Goal: Find specific page/section: Find specific page/section

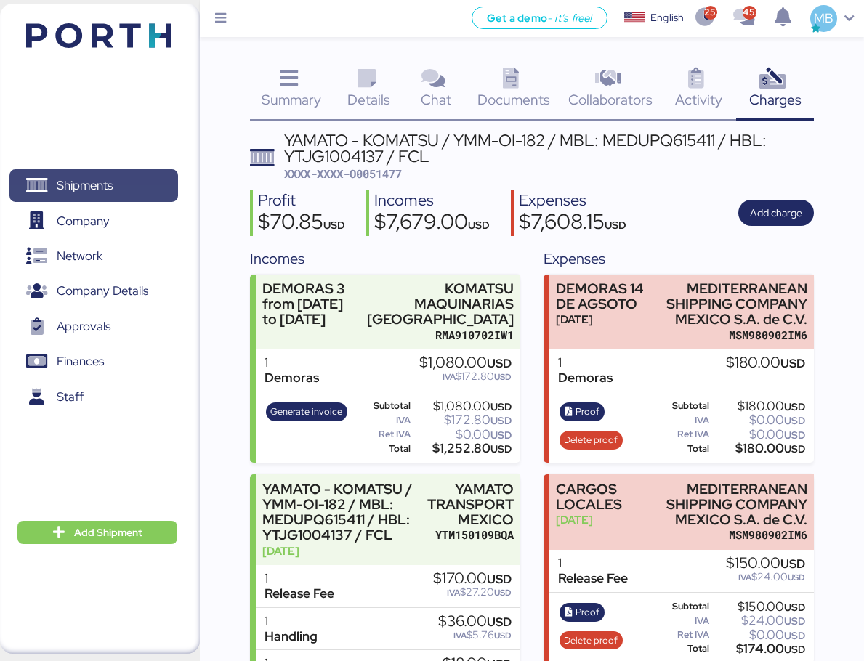
click at [99, 189] on span "Shipments" at bounding box center [85, 185] width 56 height 21
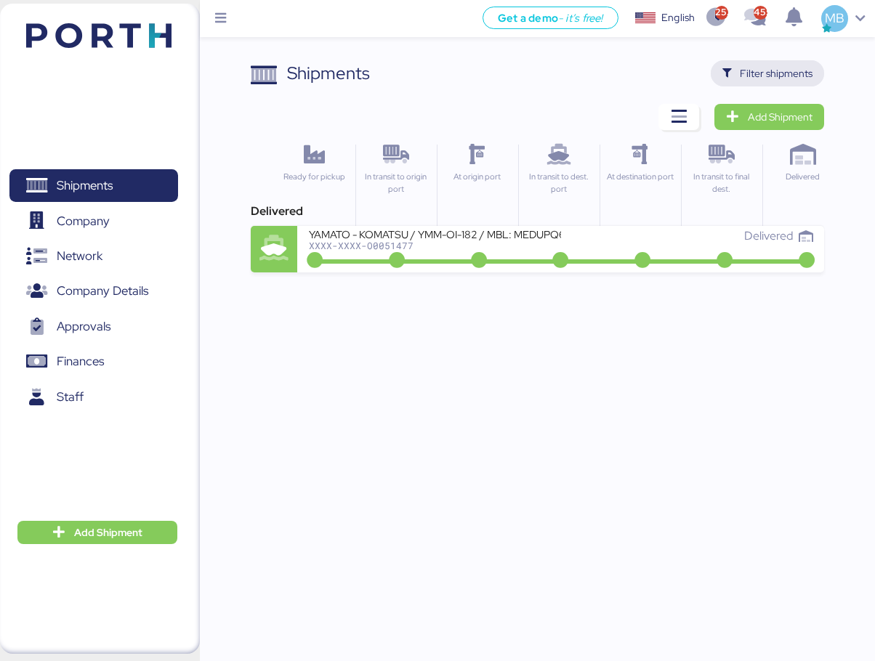
click at [780, 73] on span "Filter shipments" at bounding box center [776, 73] width 73 height 17
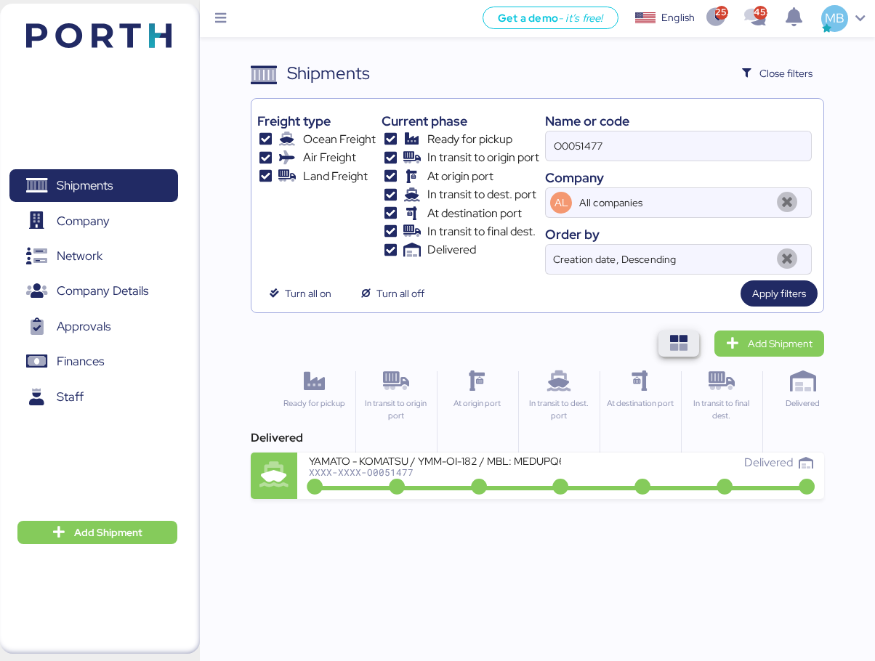
click at [685, 340] on icon "button" at bounding box center [678, 343] width 17 height 17
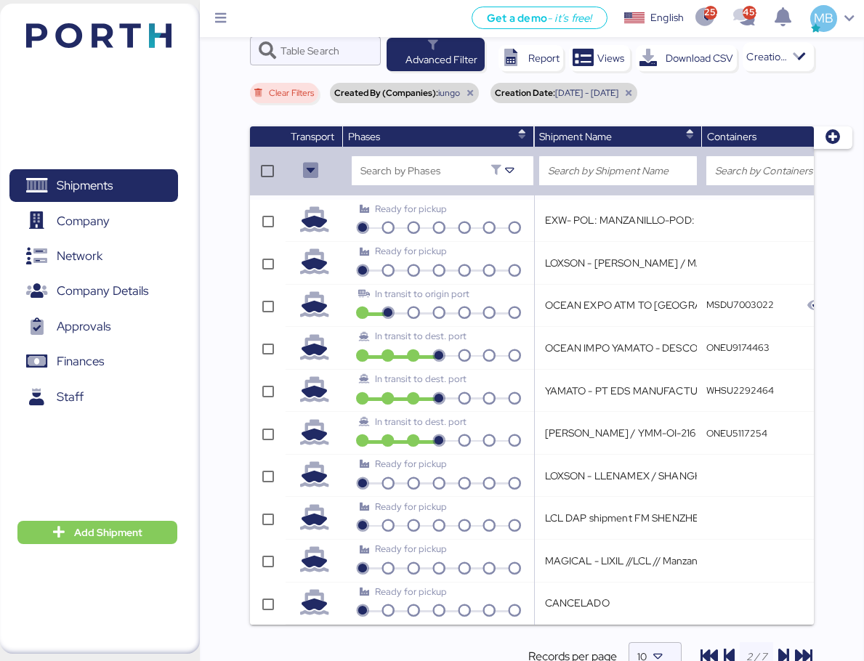
scroll to position [157, 0]
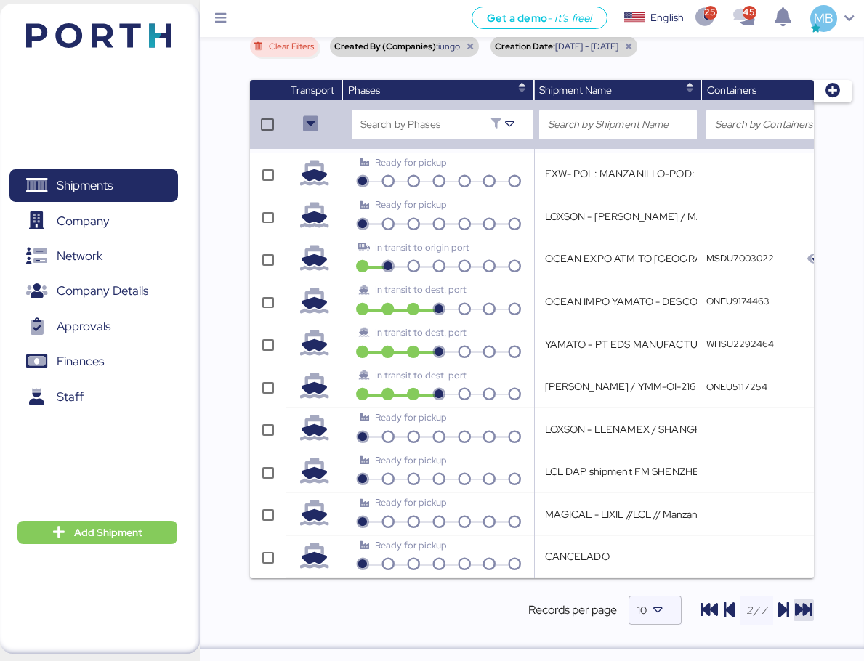
click at [807, 611] on icon "button" at bounding box center [803, 610] width 17 height 17
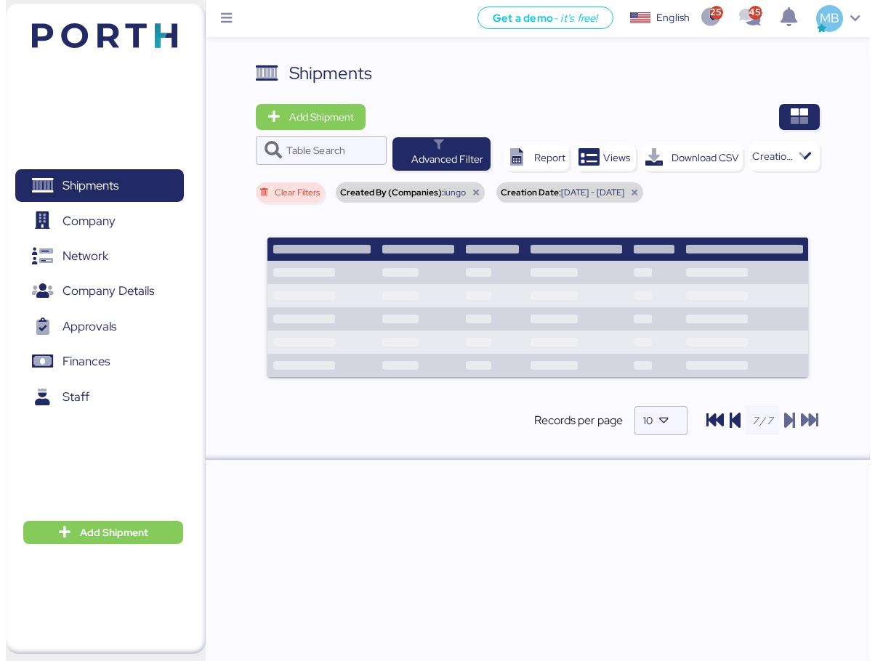
scroll to position [0, 0]
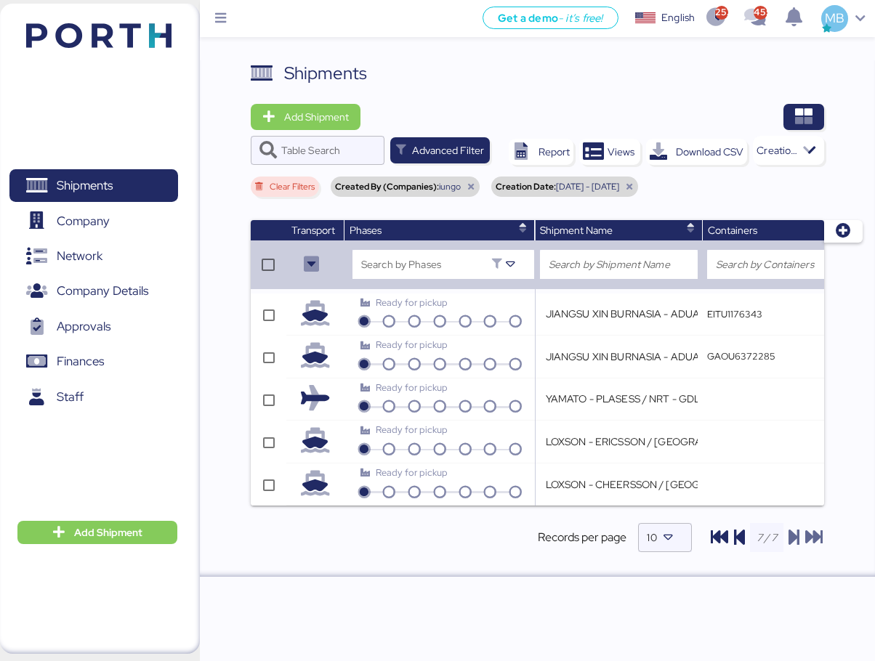
click at [663, 626] on div "Get a demo - it’s free! Get a demo English Inglés English 2520 455 MB Shipments…" at bounding box center [437, 330] width 875 height 661
